Goal: Transaction & Acquisition: Subscribe to service/newsletter

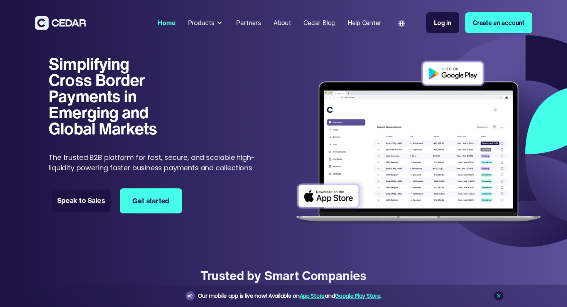
click at [94, 204] on link "Speak to Sales" at bounding box center [81, 201] width 59 height 22
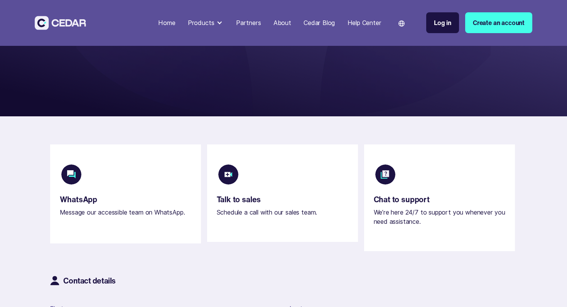
scroll to position [112, 0]
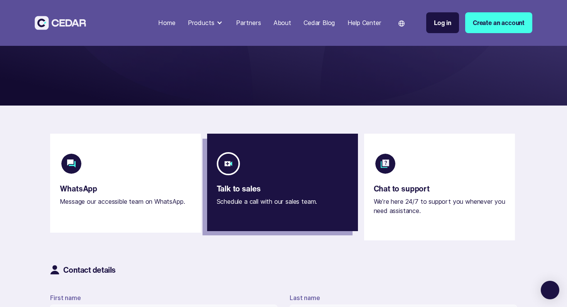
click at [242, 198] on div "Schedule a call with our sales team." at bounding box center [267, 201] width 101 height 9
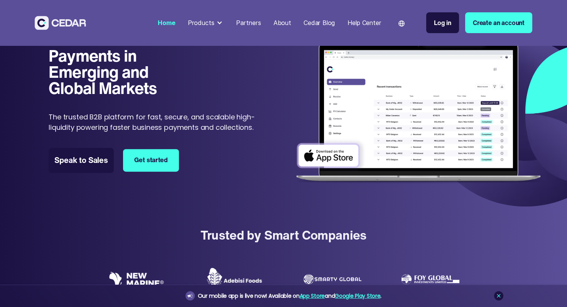
click at [160, 151] on link "Get started" at bounding box center [151, 161] width 56 height 22
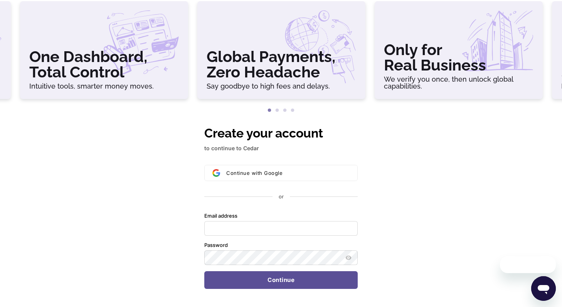
scroll to position [44, 0]
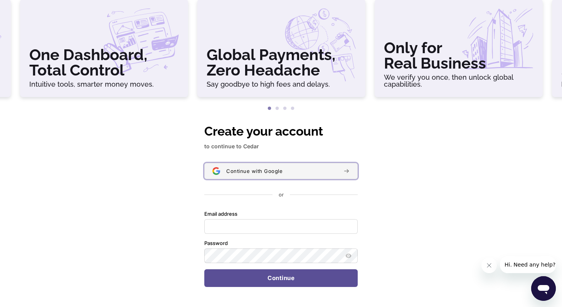
click at [240, 173] on span "Continue with Google" at bounding box center [254, 171] width 56 height 6
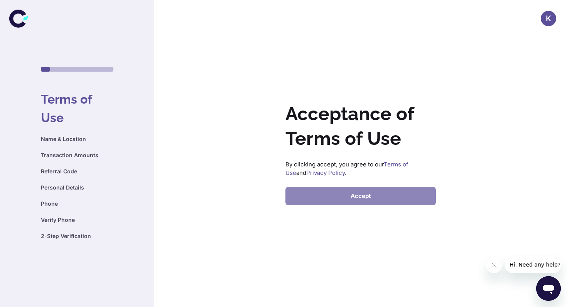
click at [373, 195] on button "Accept" at bounding box center [360, 196] width 150 height 18
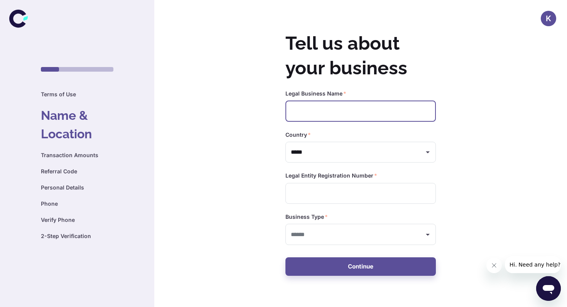
click at [351, 111] on input "text" at bounding box center [360, 111] width 150 height 21
